Goal: Task Accomplishment & Management: Use online tool/utility

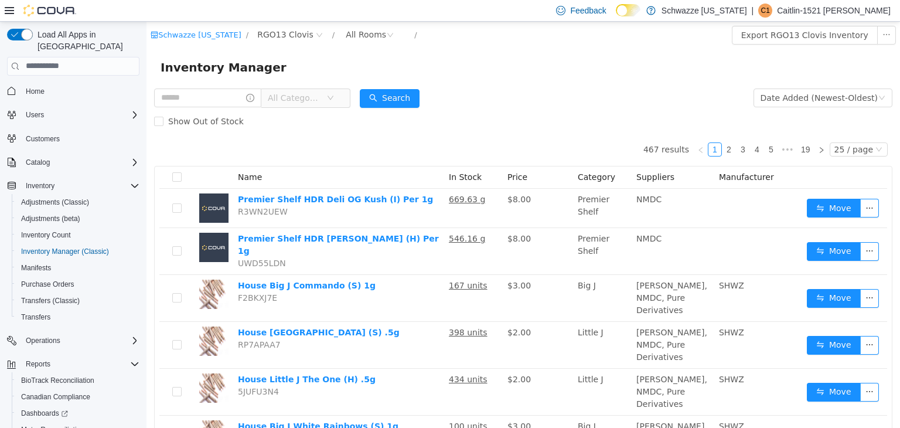
scroll to position [66, 0]
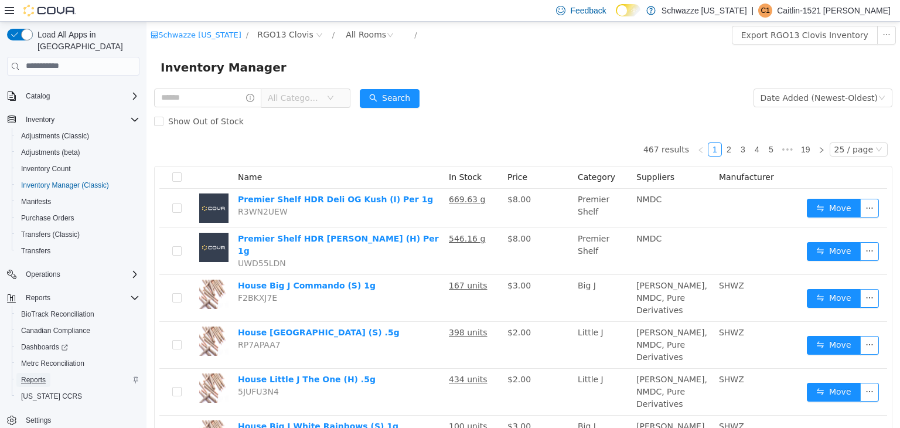
click at [39, 375] on span "Reports" at bounding box center [33, 379] width 25 height 9
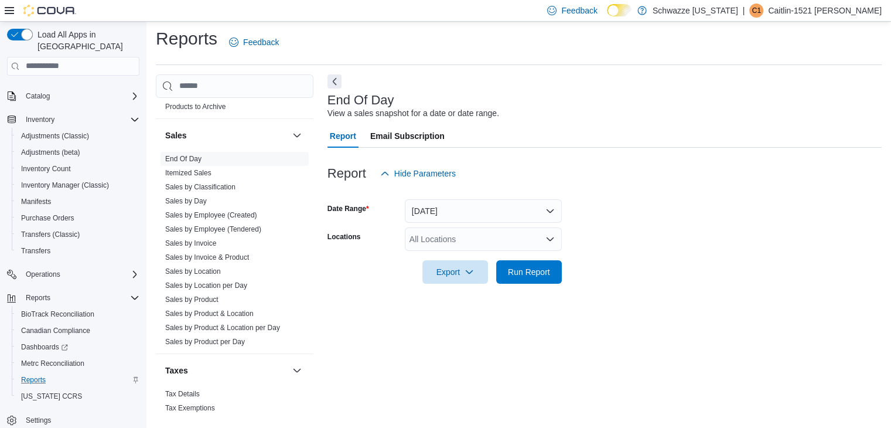
scroll to position [790, 0]
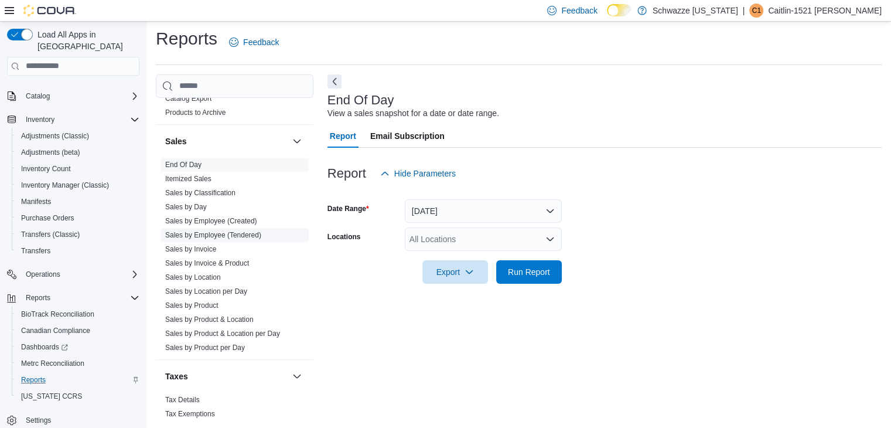
click at [233, 231] on link "Sales by Employee (Tendered)" at bounding box center [213, 235] width 96 height 8
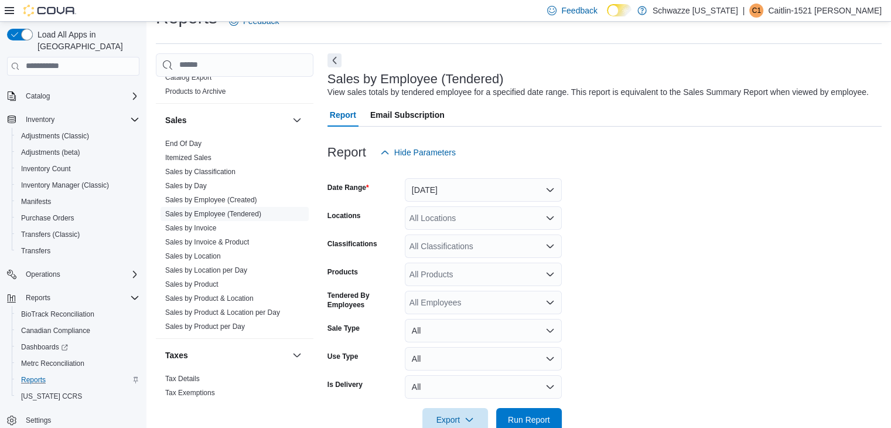
scroll to position [27, 0]
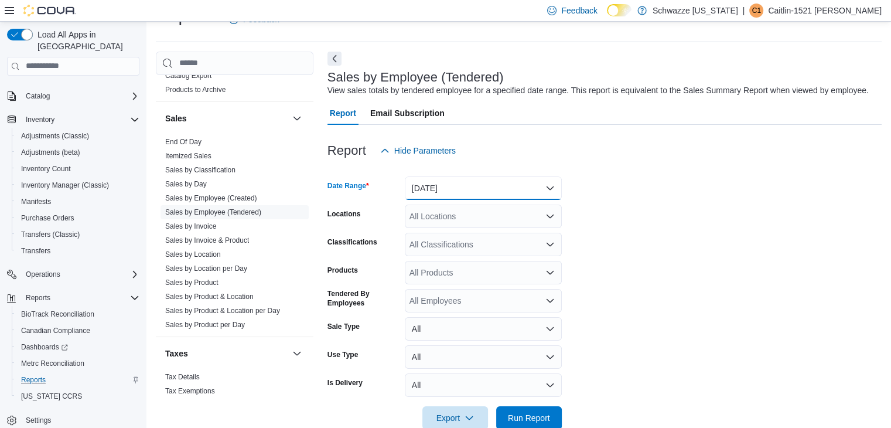
click at [536, 183] on button "[DATE]" at bounding box center [483, 187] width 157 height 23
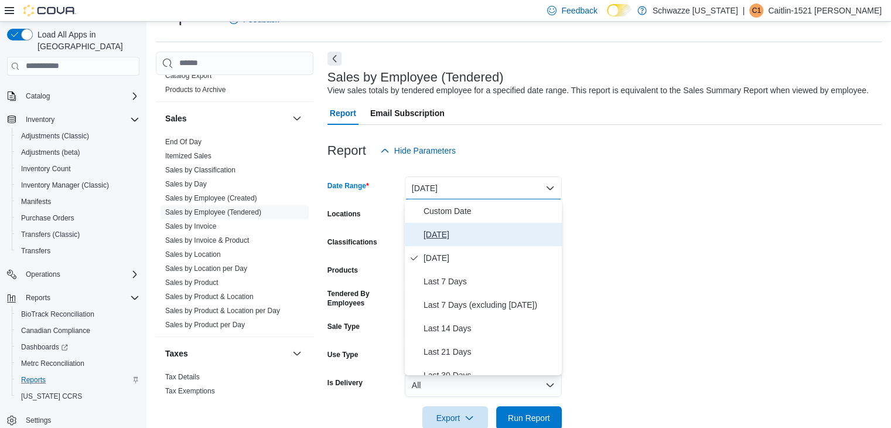
click at [457, 232] on span "[DATE]" at bounding box center [491, 234] width 134 height 14
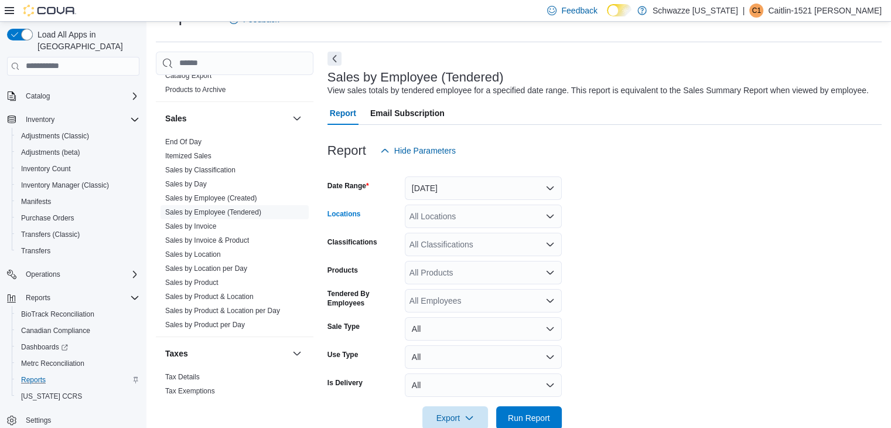
click at [498, 224] on div "All Locations" at bounding box center [483, 216] width 157 height 23
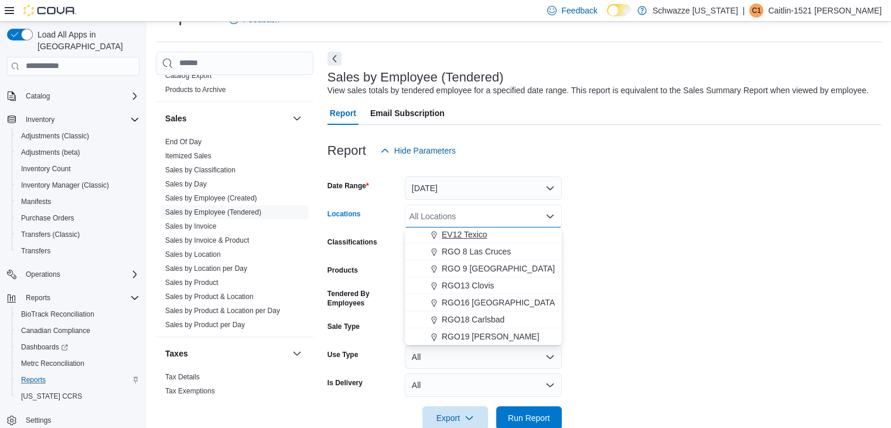
click at [462, 241] on button "EV12 Texico" at bounding box center [483, 234] width 157 height 17
click at [546, 418] on span "Run Report" at bounding box center [529, 417] width 42 height 12
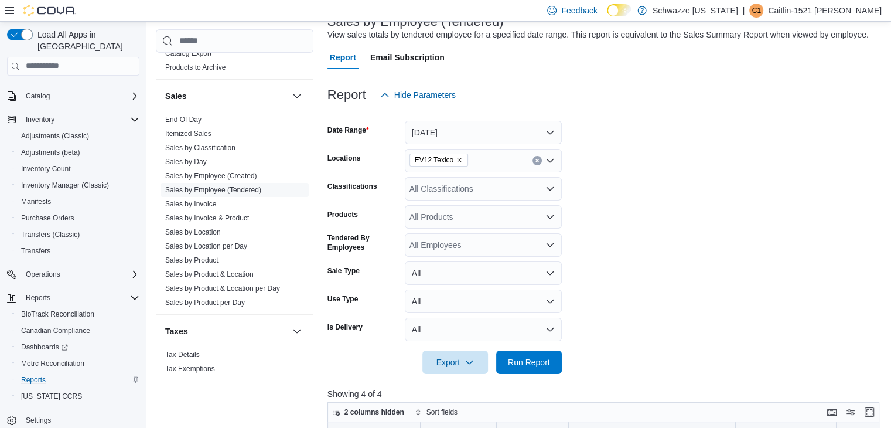
scroll to position [82, 0]
click at [456, 159] on icon "Remove EV12 Texico from selection in this group" at bounding box center [459, 160] width 7 height 7
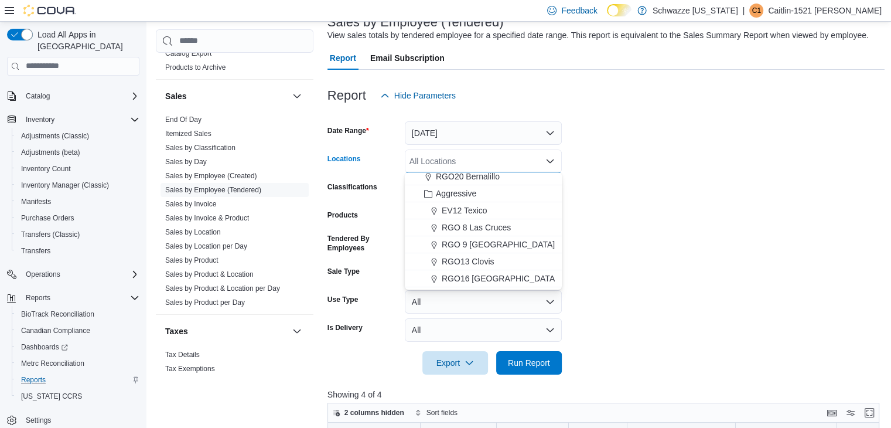
scroll to position [579, 0]
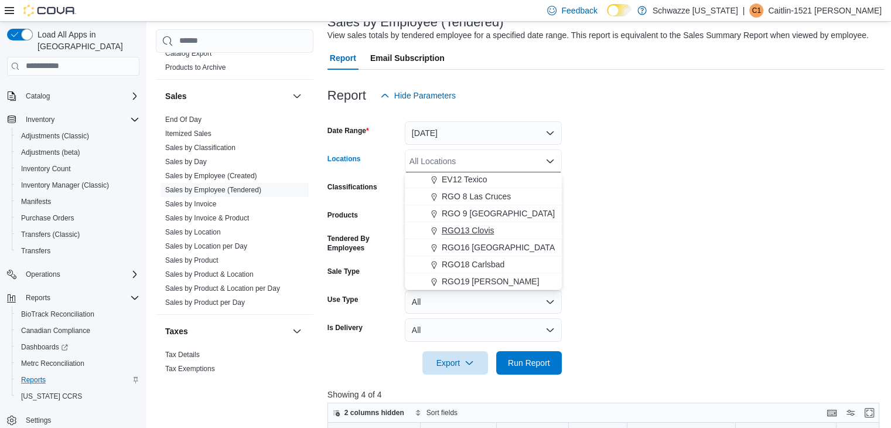
click at [479, 228] on span "RGO13 Clovis" at bounding box center [468, 230] width 52 height 12
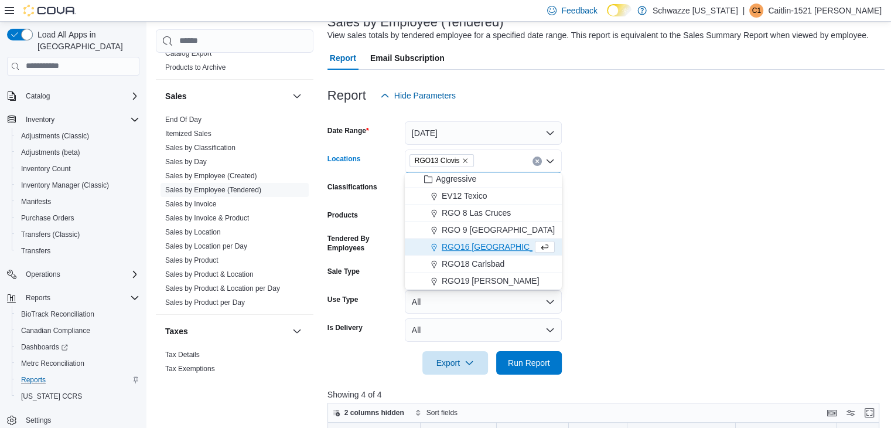
scroll to position [563, 0]
click at [524, 359] on span "Run Report" at bounding box center [529, 362] width 42 height 12
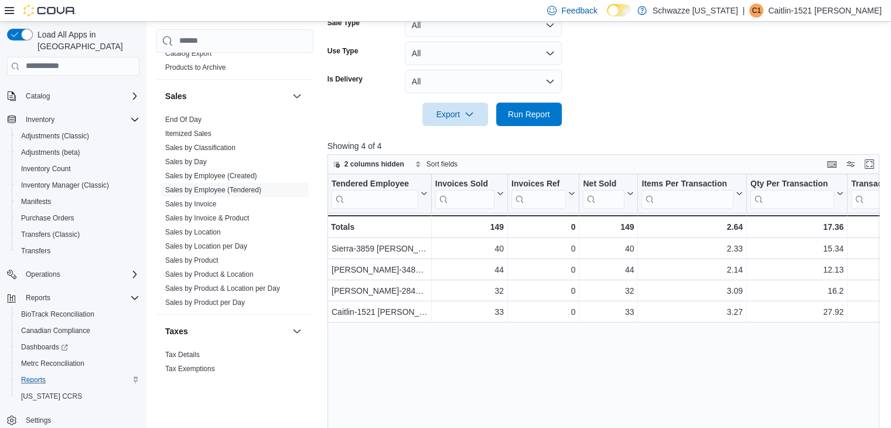
scroll to position [408, 0]
